Goal: Use online tool/utility: Utilize a website feature to perform a specific function

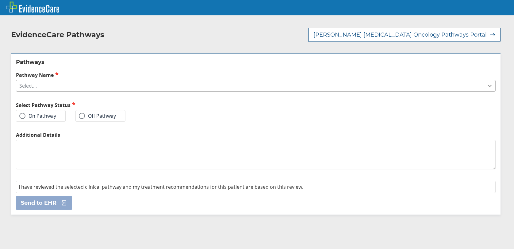
click at [487, 85] on icon at bounding box center [490, 86] width 6 height 6
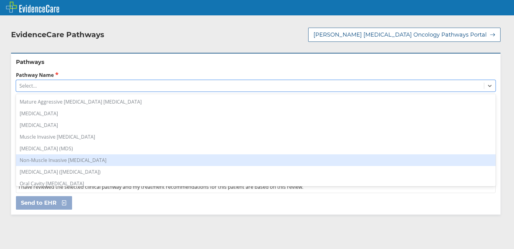
scroll to position [430, 0]
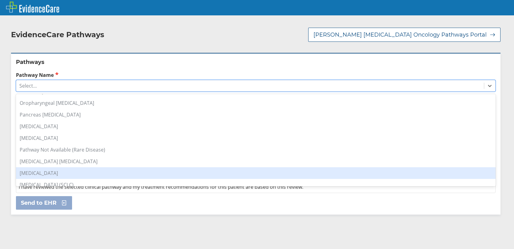
click at [42, 172] on div "[MEDICAL_DATA]" at bounding box center [256, 173] width 480 height 12
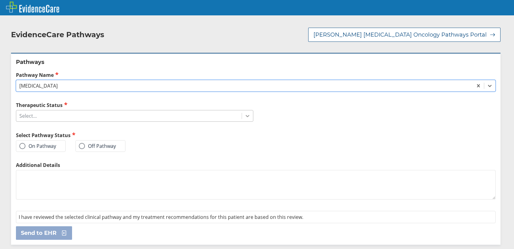
click at [247, 115] on icon at bounding box center [248, 116] width 4 height 2
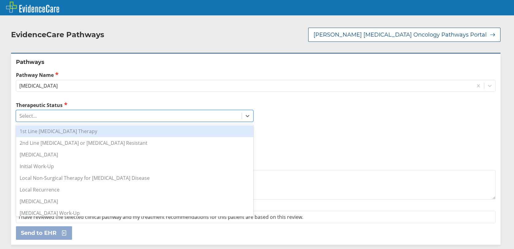
click at [73, 133] on div "1st Line [MEDICAL_DATA] Therapy" at bounding box center [135, 131] width 238 height 12
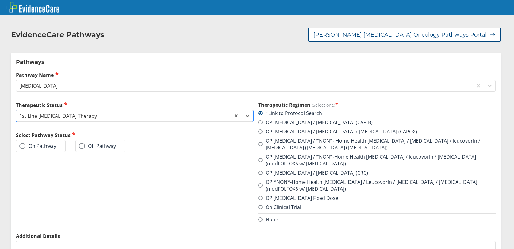
click at [259, 161] on span at bounding box center [260, 160] width 4 height 4
click at [0, 0] on input "OP [MEDICAL_DATA] / *NON*-Home Health [MEDICAL_DATA] / leucovorin / [MEDICAL_DA…" at bounding box center [0, 0] width 0 height 0
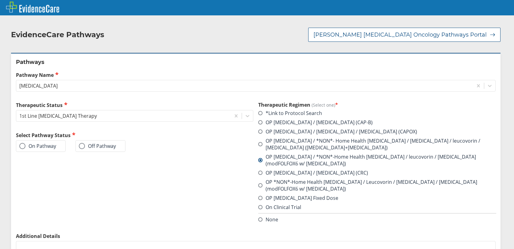
click at [19, 147] on div "On Pathway" at bounding box center [41, 146] width 50 height 12
click at [23, 147] on span at bounding box center [22, 146] width 6 height 6
click at [0, 0] on input "On Pathway" at bounding box center [0, 0] width 0 height 0
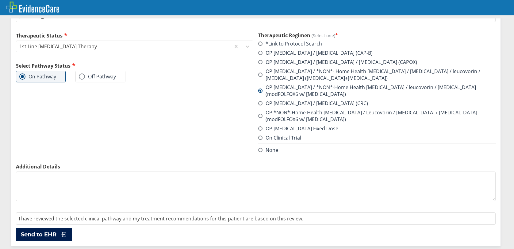
drag, startPoint x: 44, startPoint y: 231, endPoint x: 43, endPoint y: 226, distance: 5.0
click at [43, 231] on span "Send to EHR" at bounding box center [39, 234] width 36 height 7
